Goal: Browse casually: Explore the website without a specific task or goal

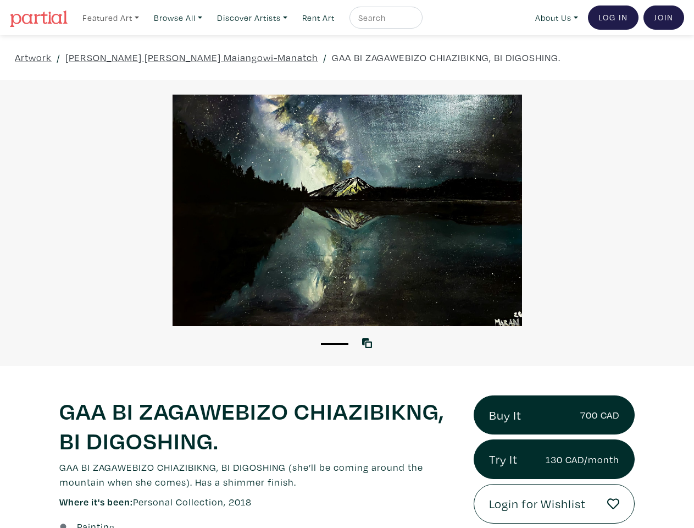
click at [112, 17] on link "Featured Art" at bounding box center [110, 18] width 67 height 23
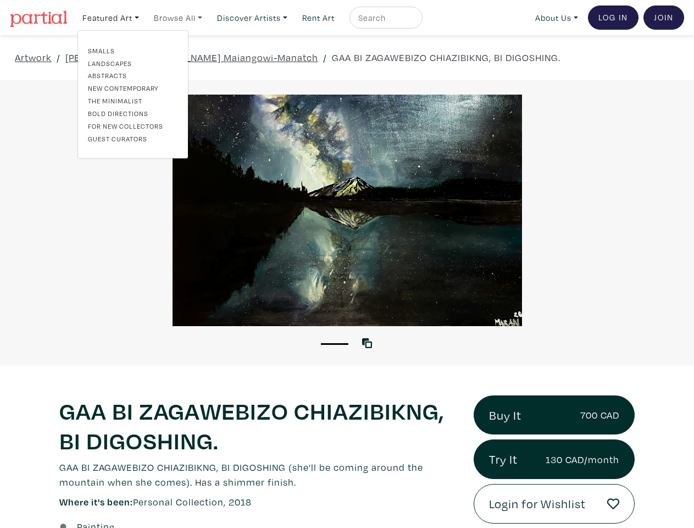
click at [181, 17] on link "Browse All" at bounding box center [178, 18] width 58 height 23
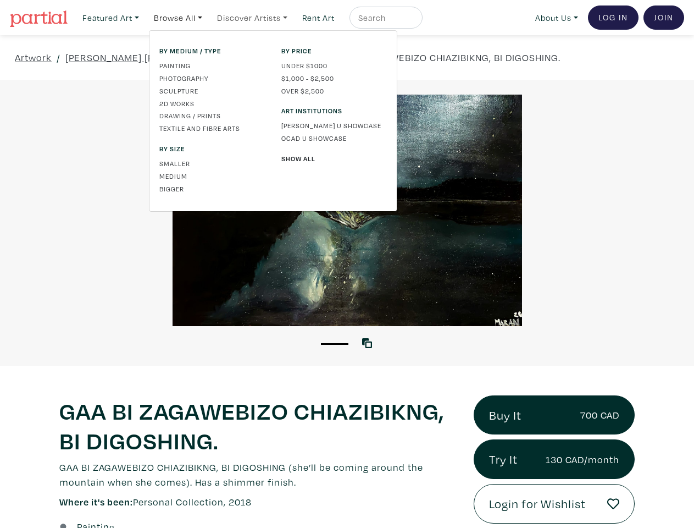
click at [258, 17] on link "Discover Artists" at bounding box center [252, 18] width 80 height 23
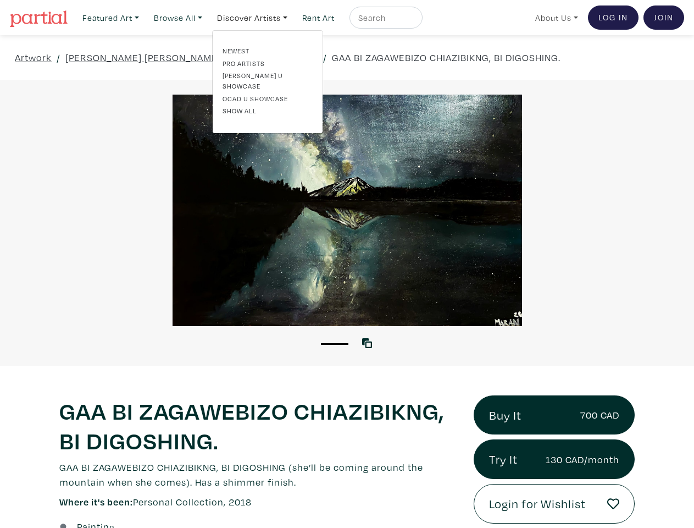
click at [555, 17] on link "About Us" at bounding box center [556, 18] width 53 height 23
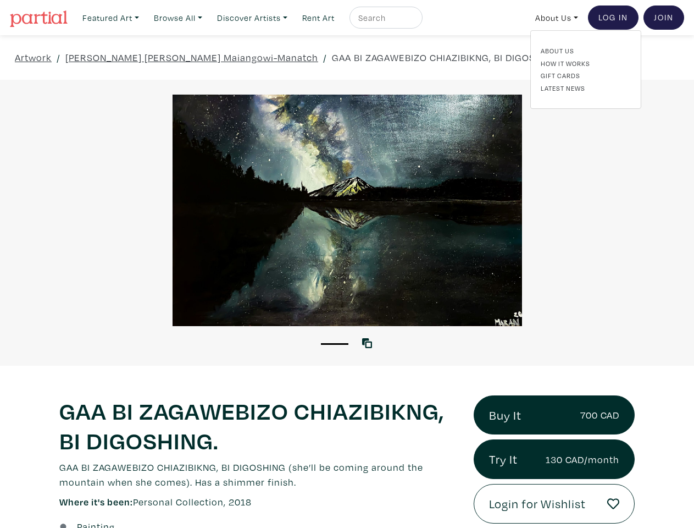
click at [335, 343] on button "1" at bounding box center [334, 344] width 27 height 2
click at [369, 342] on icon at bounding box center [367, 343] width 10 height 10
